Goal: Information Seeking & Learning: Learn about a topic

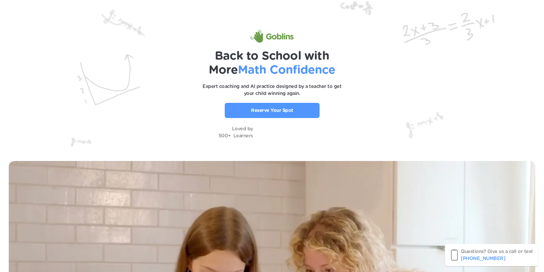
click at [177, 94] on img at bounding box center [272, 76] width 544 height 152
